Goal: Information Seeking & Learning: Check status

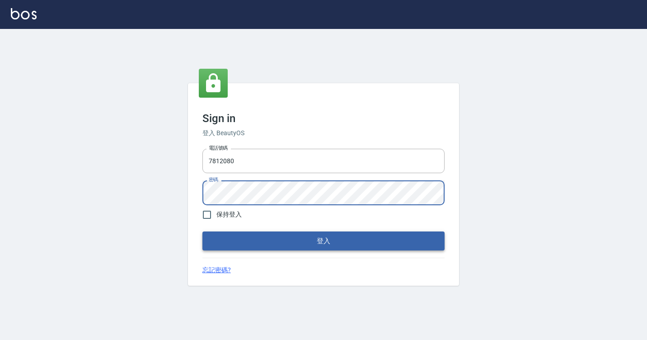
click at [260, 234] on button "登入" at bounding box center [323, 240] width 242 height 19
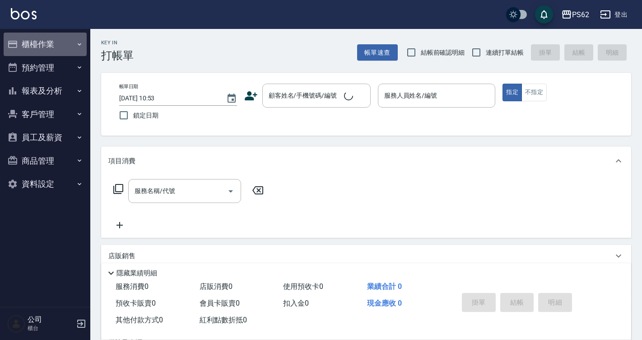
click at [49, 44] on button "櫃檯作業" at bounding box center [45, 44] width 83 height 23
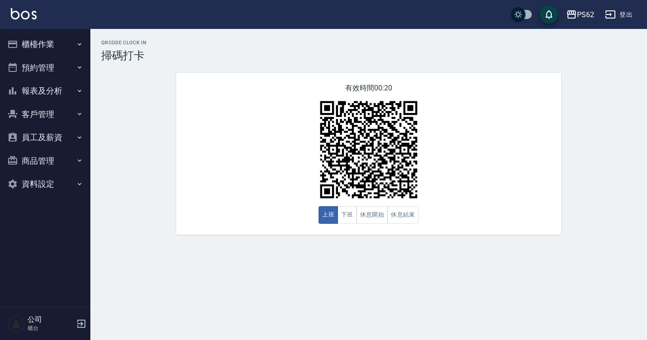
click at [542, 273] on div "QRcode Clock In 掃碼打卡 有效時間 00:20 上班 下班 休息開始 休息結束" at bounding box center [323, 170] width 647 height 340
click at [646, 339] on html "PS62 登出 櫃檯作業 打帳單 帳單列表 掛單列表 營業儀表板 現金收支登錄 材料自購登錄 每日結帳 排班表 掃碼打卡 預約管理 預約管理 單日預約紀錄 單…" at bounding box center [323, 170] width 647 height 340
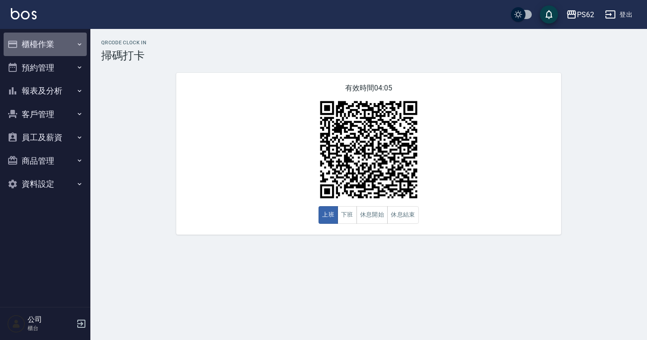
click at [33, 40] on button "櫃檯作業" at bounding box center [45, 44] width 83 height 23
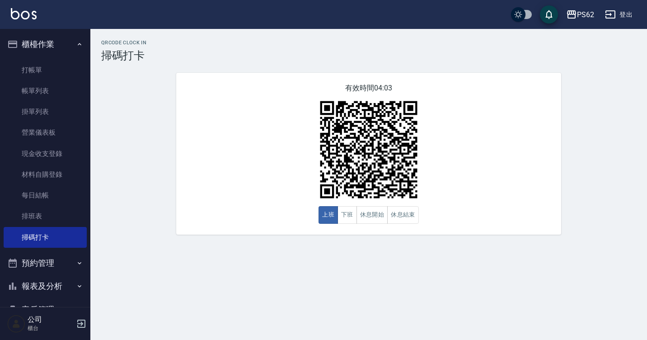
drag, startPoint x: 40, startPoint y: 84, endPoint x: 109, endPoint y: 89, distance: 69.7
click at [40, 84] on link "帳單列表" at bounding box center [45, 90] width 83 height 21
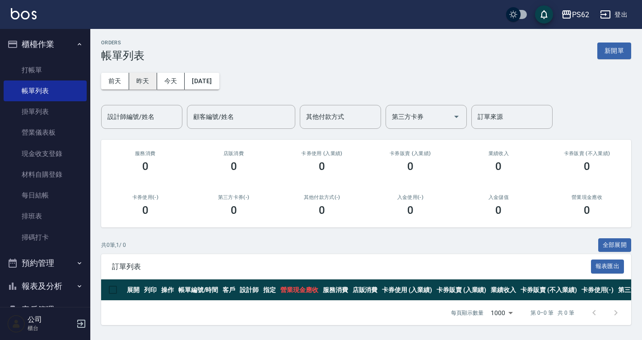
click at [150, 85] on button "昨天" at bounding box center [143, 81] width 28 height 17
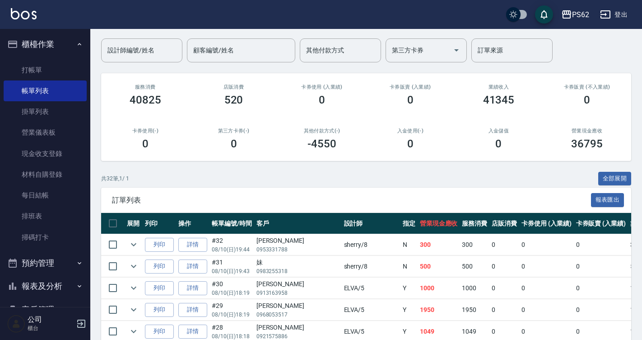
scroll to position [45, 0]
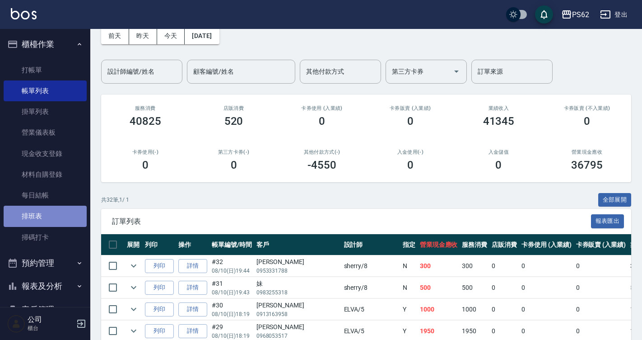
click at [53, 217] on link "排班表" at bounding box center [45, 215] width 83 height 21
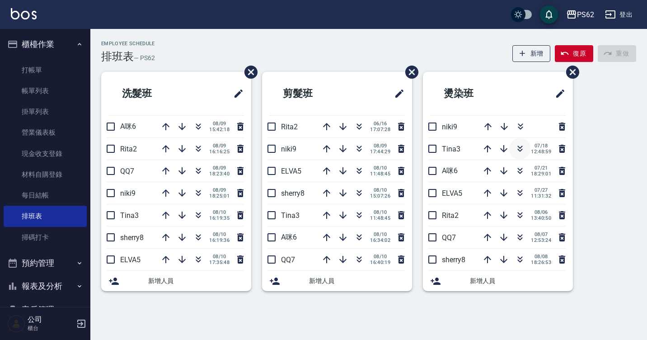
click at [522, 149] on icon "button" at bounding box center [519, 148] width 11 height 11
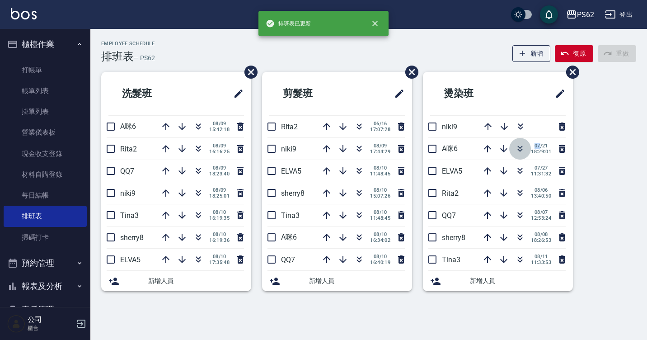
click at [518, 149] on icon "button" at bounding box center [519, 148] width 11 height 11
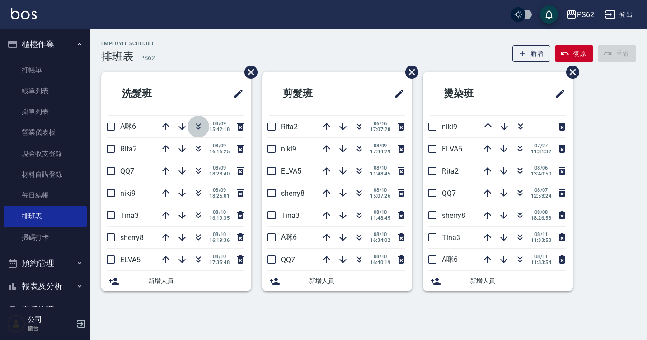
click at [197, 125] on icon "button" at bounding box center [198, 124] width 5 height 3
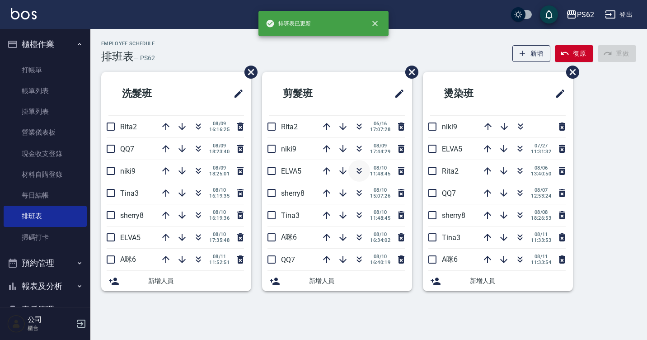
click at [355, 170] on icon "button" at bounding box center [359, 170] width 11 height 11
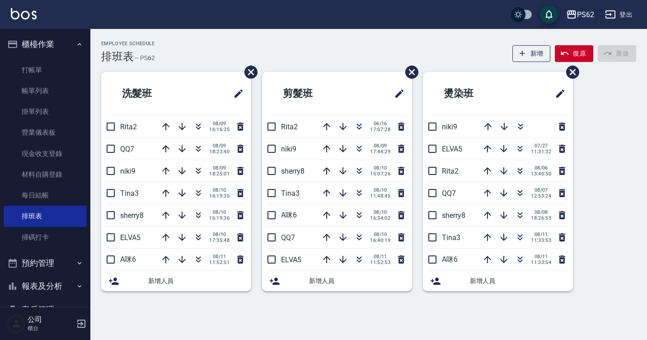
click at [340, 38] on div "Employee Schedule 排班表 — PS62 新增 復原 重做 洗髮班 Rita2 [DATE] 16:16:25 QQ7 [DATE] 18:2…" at bounding box center [368, 167] width 556 height 276
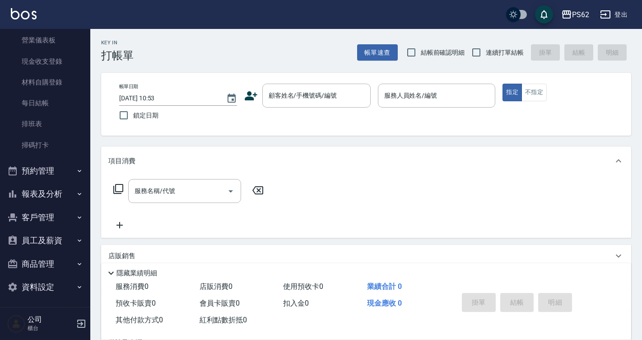
scroll to position [95, 0]
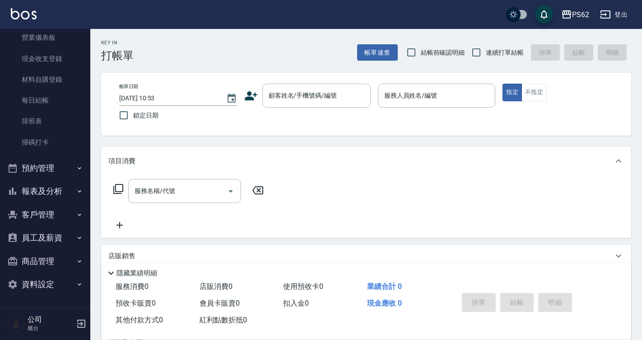
click at [46, 190] on button "報表及分析" at bounding box center [45, 190] width 83 height 23
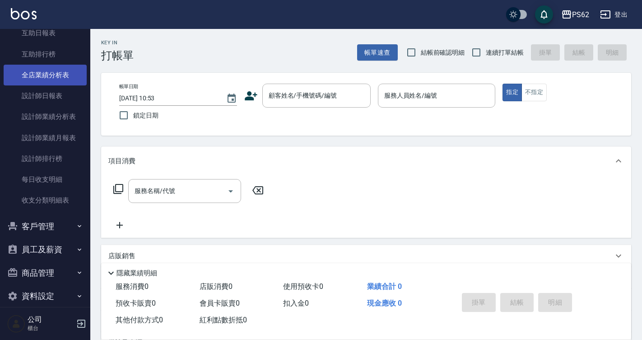
scroll to position [321, 0]
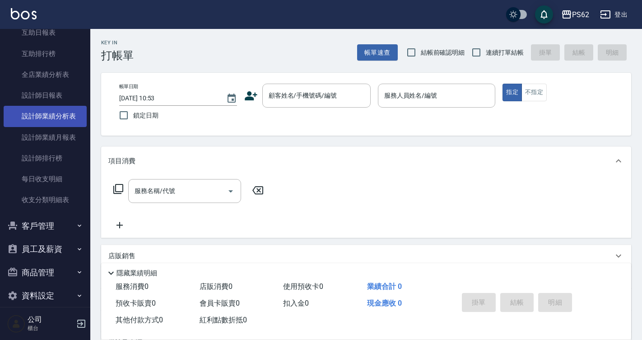
click at [42, 106] on link "設計師業績分析表" at bounding box center [45, 116] width 83 height 21
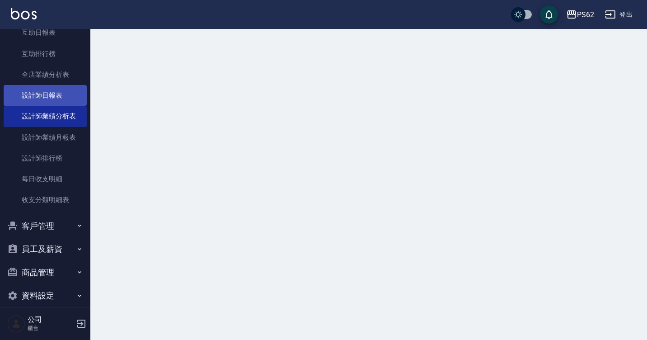
click at [52, 91] on link "設計師日報表" at bounding box center [45, 95] width 83 height 21
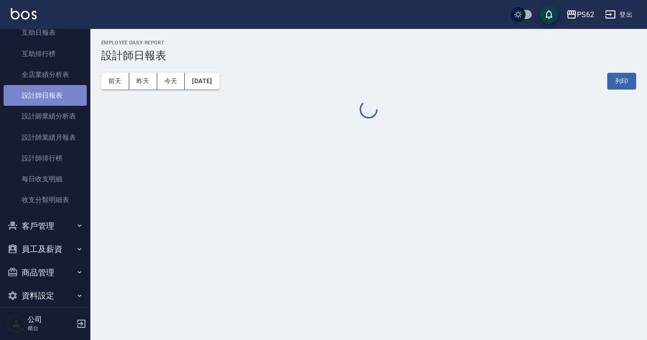
click at [52, 91] on link "設計師日報表" at bounding box center [45, 95] width 83 height 21
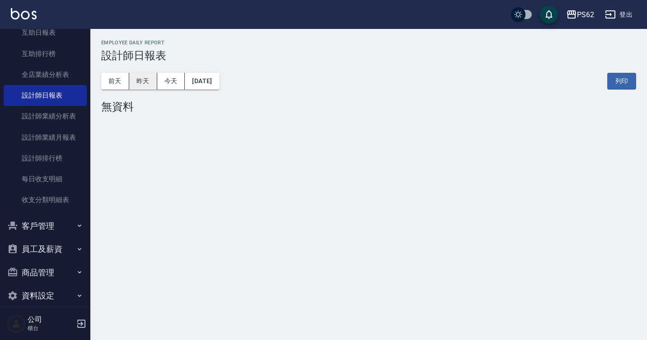
click at [143, 85] on button "昨天" at bounding box center [143, 81] width 28 height 17
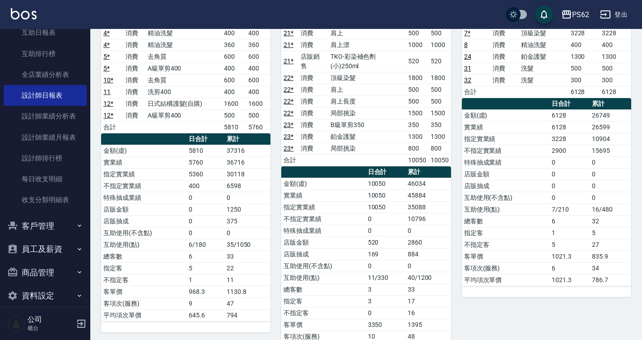
scroll to position [533, 0]
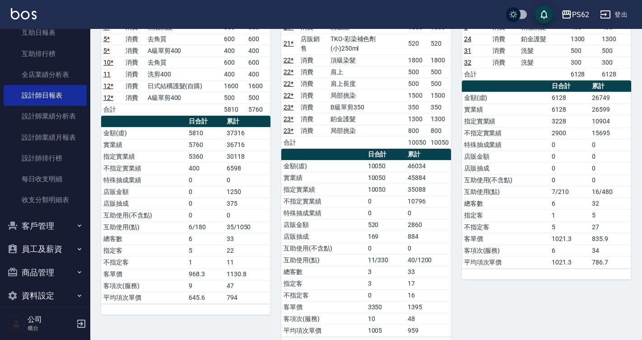
click at [409, 183] on td "35088" at bounding box center [428, 189] width 46 height 12
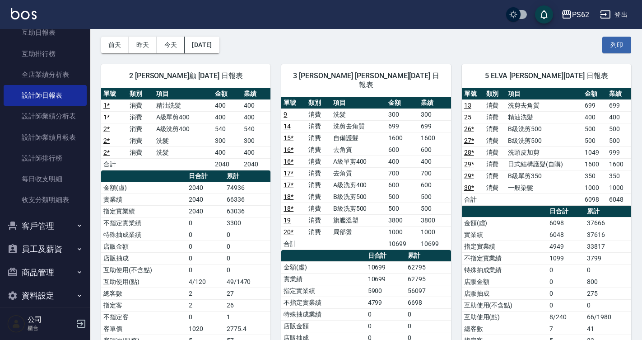
scroll to position [0, 0]
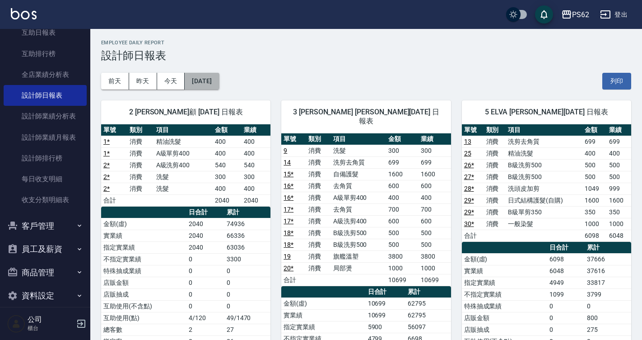
click at [213, 79] on button "[DATE]" at bounding box center [202, 81] width 34 height 17
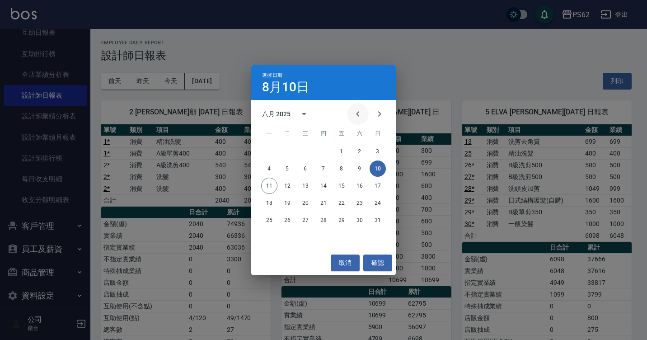
click at [359, 109] on icon "Previous month" at bounding box center [357, 113] width 11 height 11
click at [318, 170] on button "10" at bounding box center [323, 168] width 16 height 16
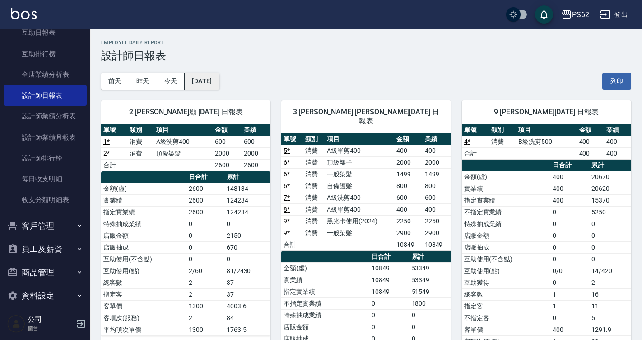
click at [200, 78] on button "2025/07/10" at bounding box center [202, 81] width 34 height 17
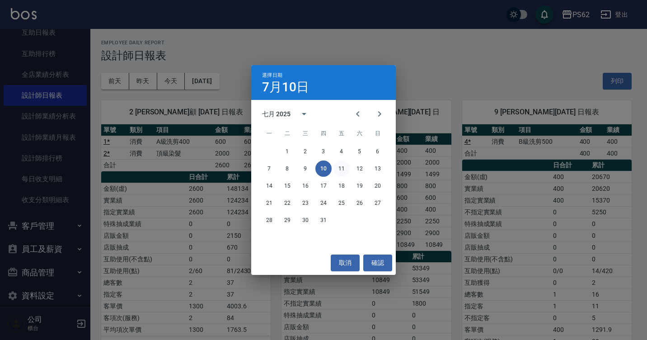
click at [345, 165] on button "11" at bounding box center [341, 168] width 16 height 16
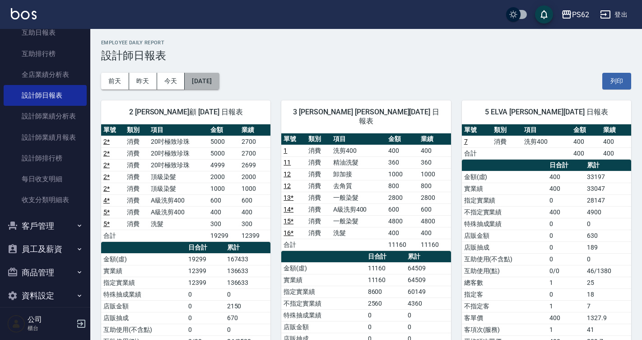
click at [219, 84] on button "2025/07/11" at bounding box center [202, 81] width 34 height 17
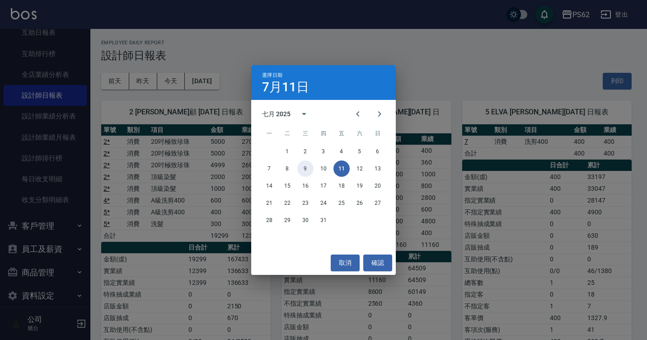
click at [304, 168] on button "9" at bounding box center [305, 168] width 16 height 16
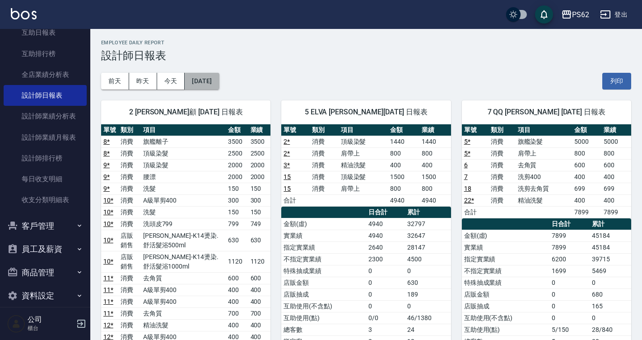
click at [201, 78] on button "2025/07/09" at bounding box center [202, 81] width 34 height 17
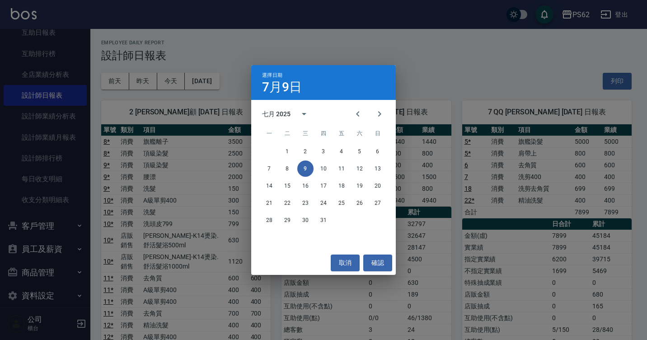
click at [495, 221] on div "選擇日期 7月9日 七月 2025 一 二 三 四 五 六 日 1 2 3 4 5 6 7 8 9 10 11 12 13 14 15 16 17 18 19…" at bounding box center [323, 170] width 647 height 340
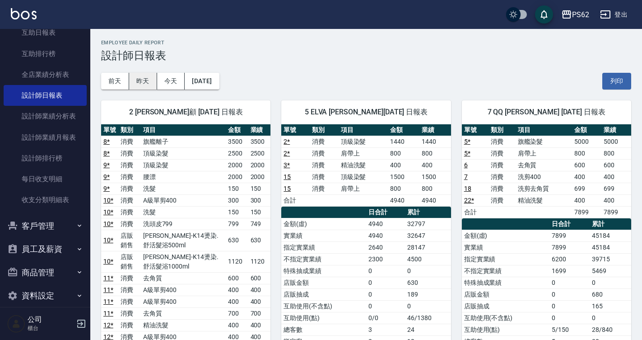
click at [149, 81] on button "昨天" at bounding box center [143, 81] width 28 height 17
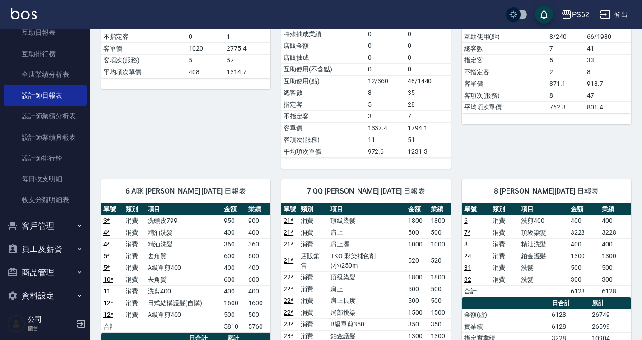
scroll to position [533, 0]
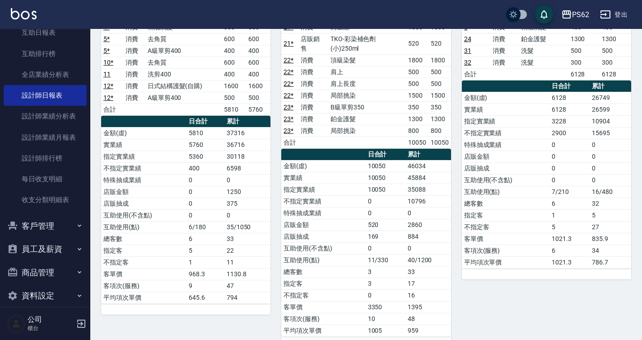
click at [476, 209] on td "指定客" at bounding box center [506, 215] width 88 height 12
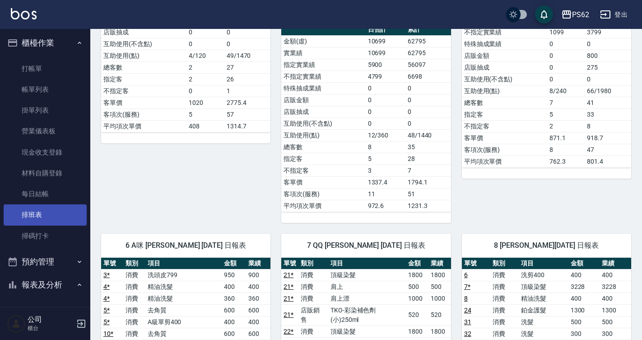
scroll to position [0, 0]
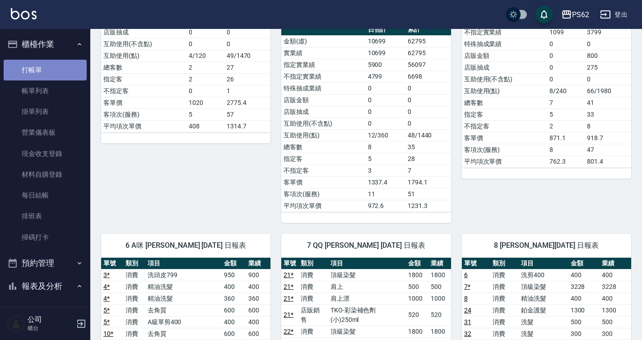
click at [51, 71] on link "打帳單" at bounding box center [45, 70] width 83 height 21
